Goal: Ask a question: Seek information or help from site administrators or community

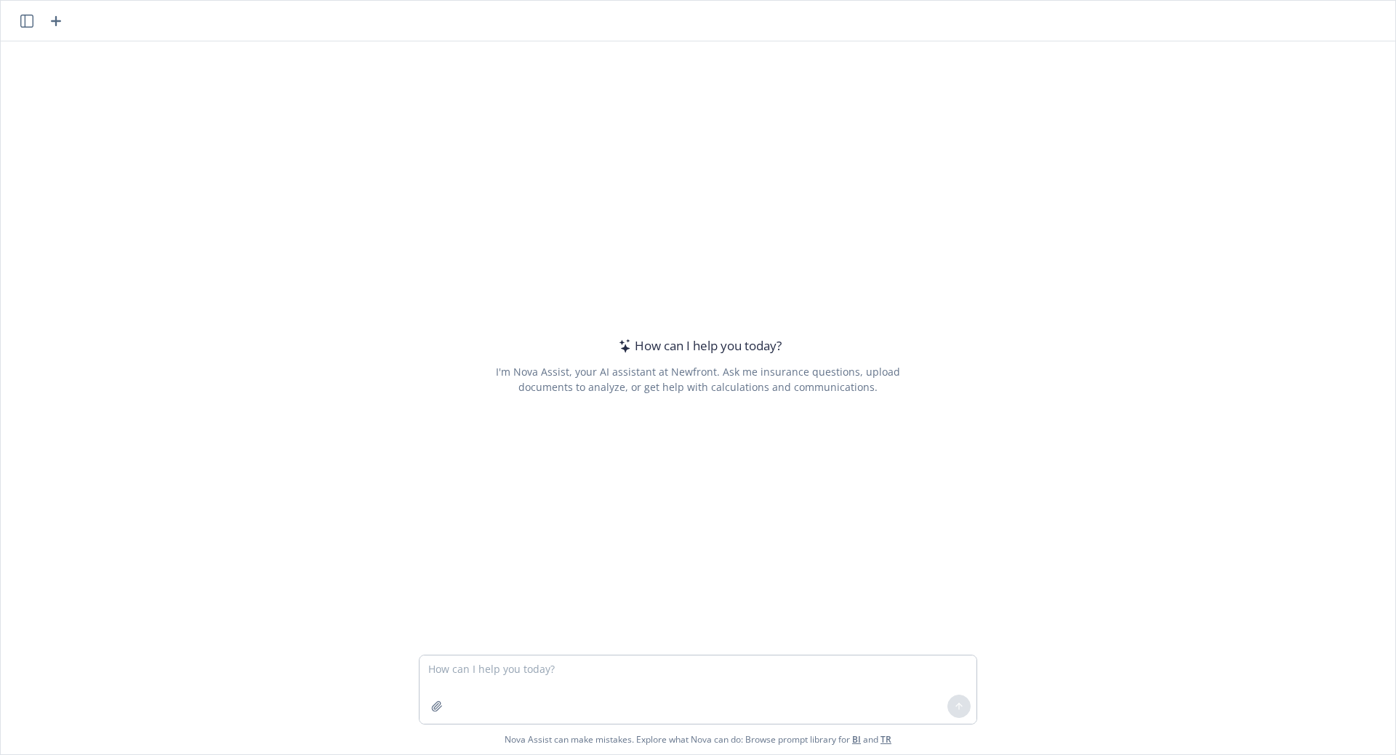
click at [583, 679] on textarea at bounding box center [697, 690] width 557 height 68
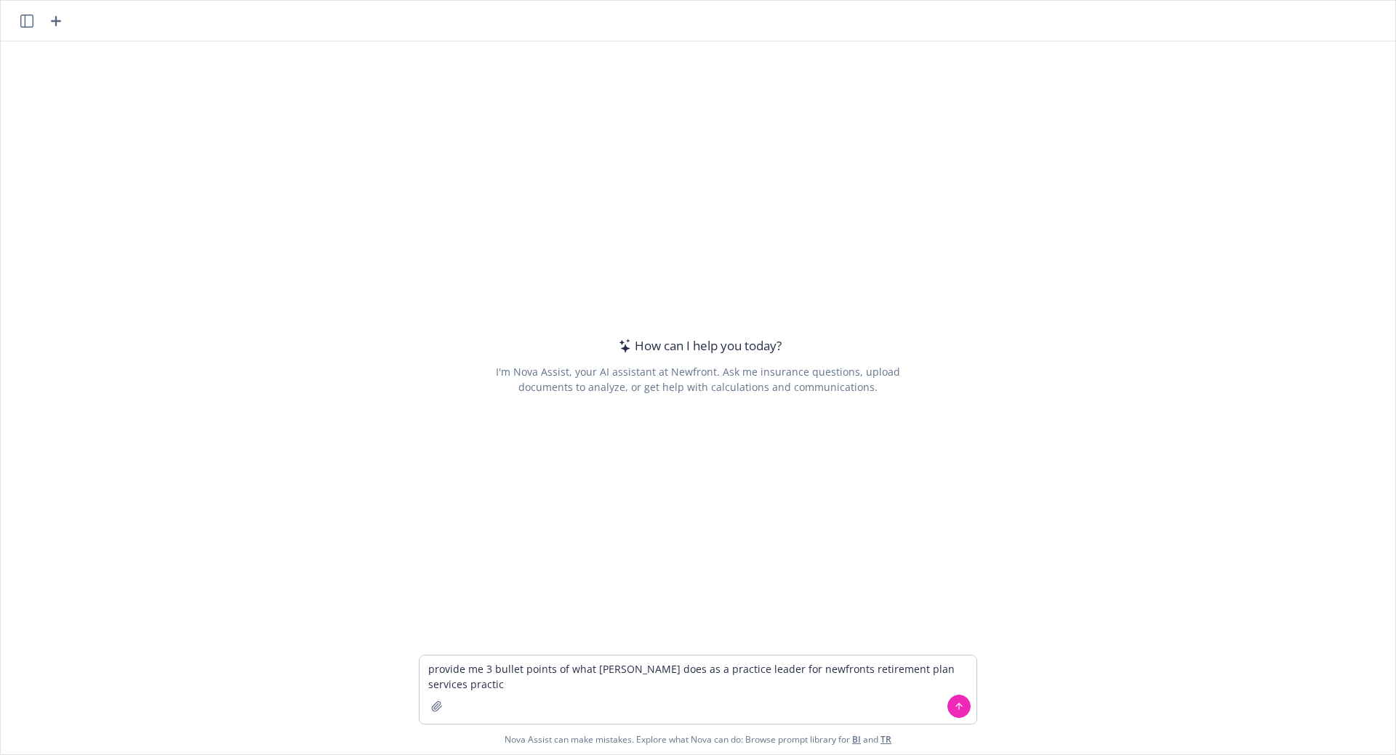
type textarea "provide me 3 bullet points of what [PERSON_NAME] does as a practice leader for …"
